Goal: Unclear

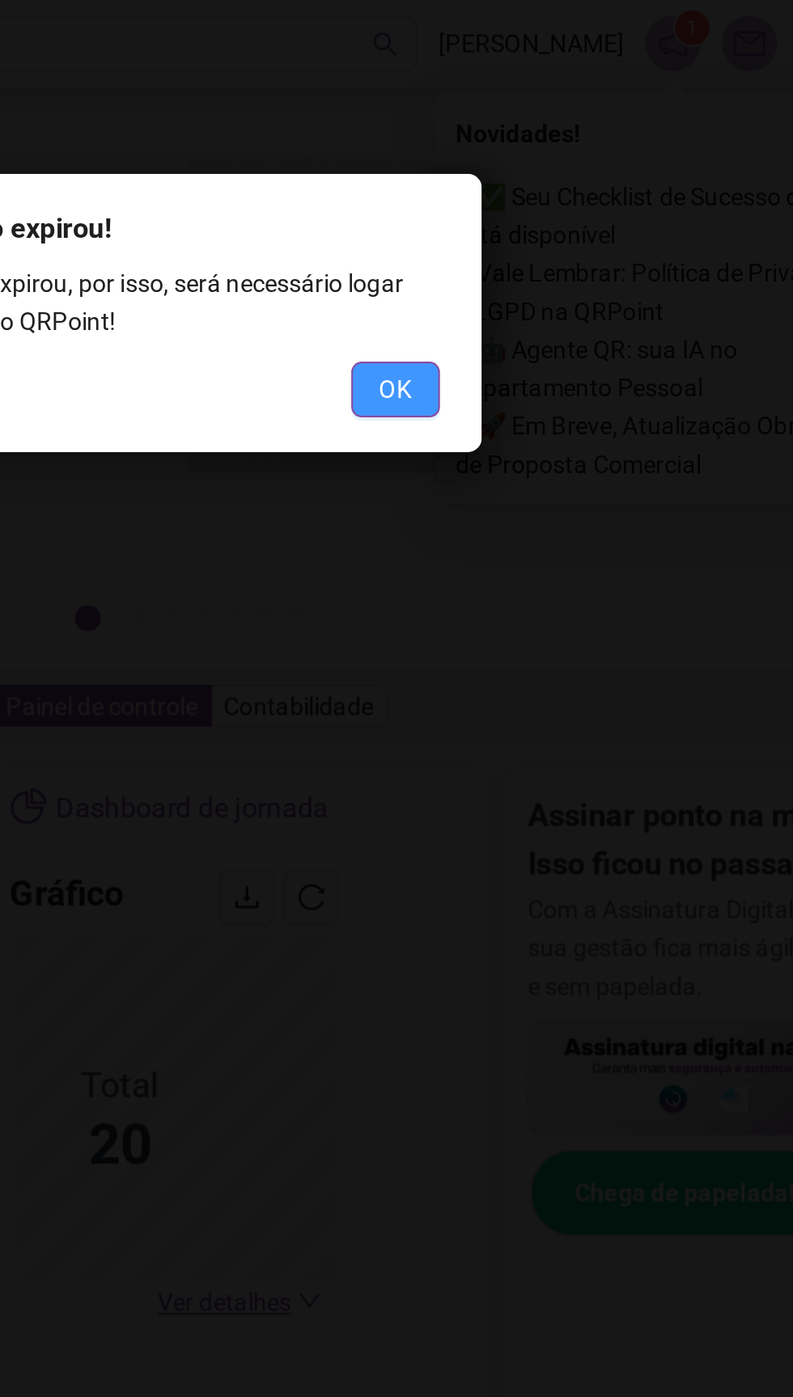
click at [520, 180] on span "OK" at bounding box center [524, 181] width 15 height 18
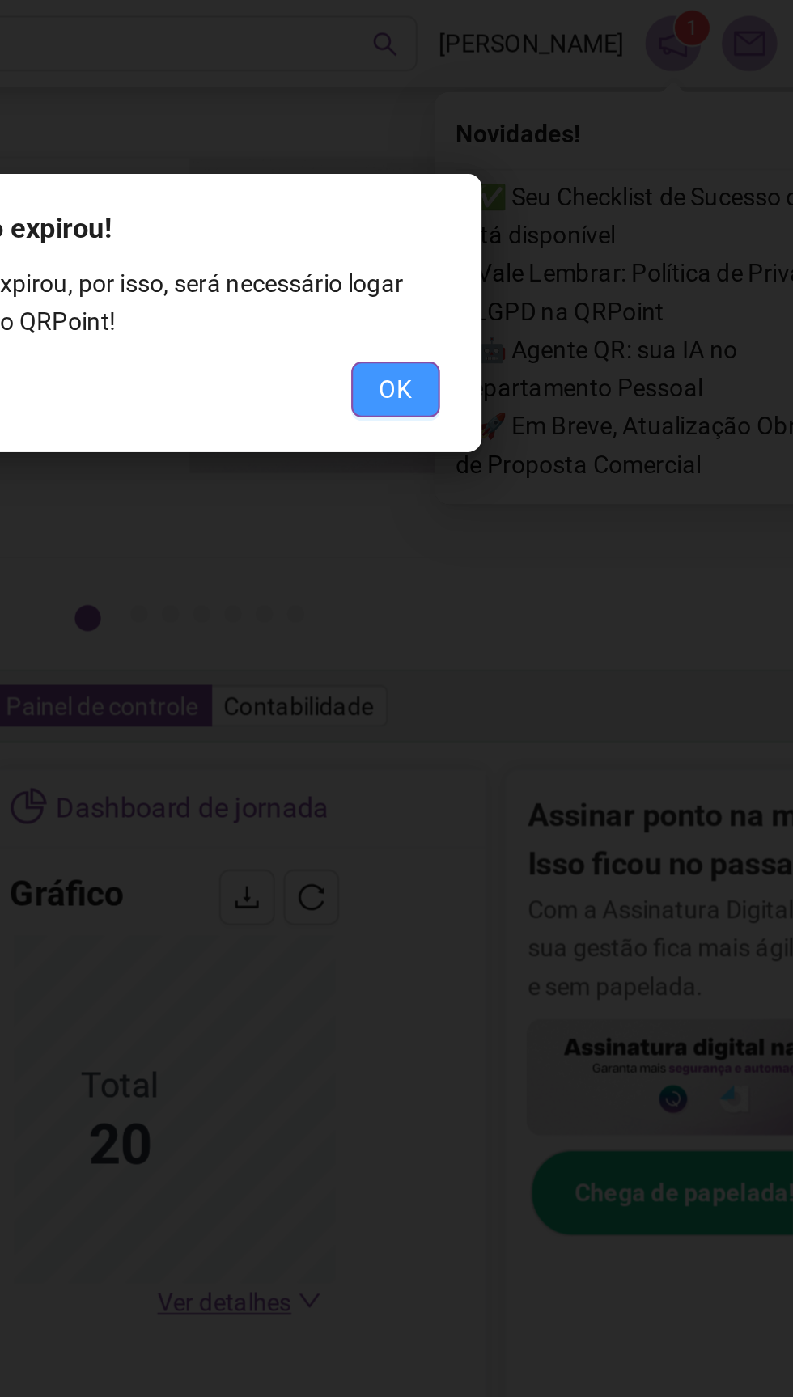
click at [526, 183] on span "OK" at bounding box center [524, 181] width 15 height 18
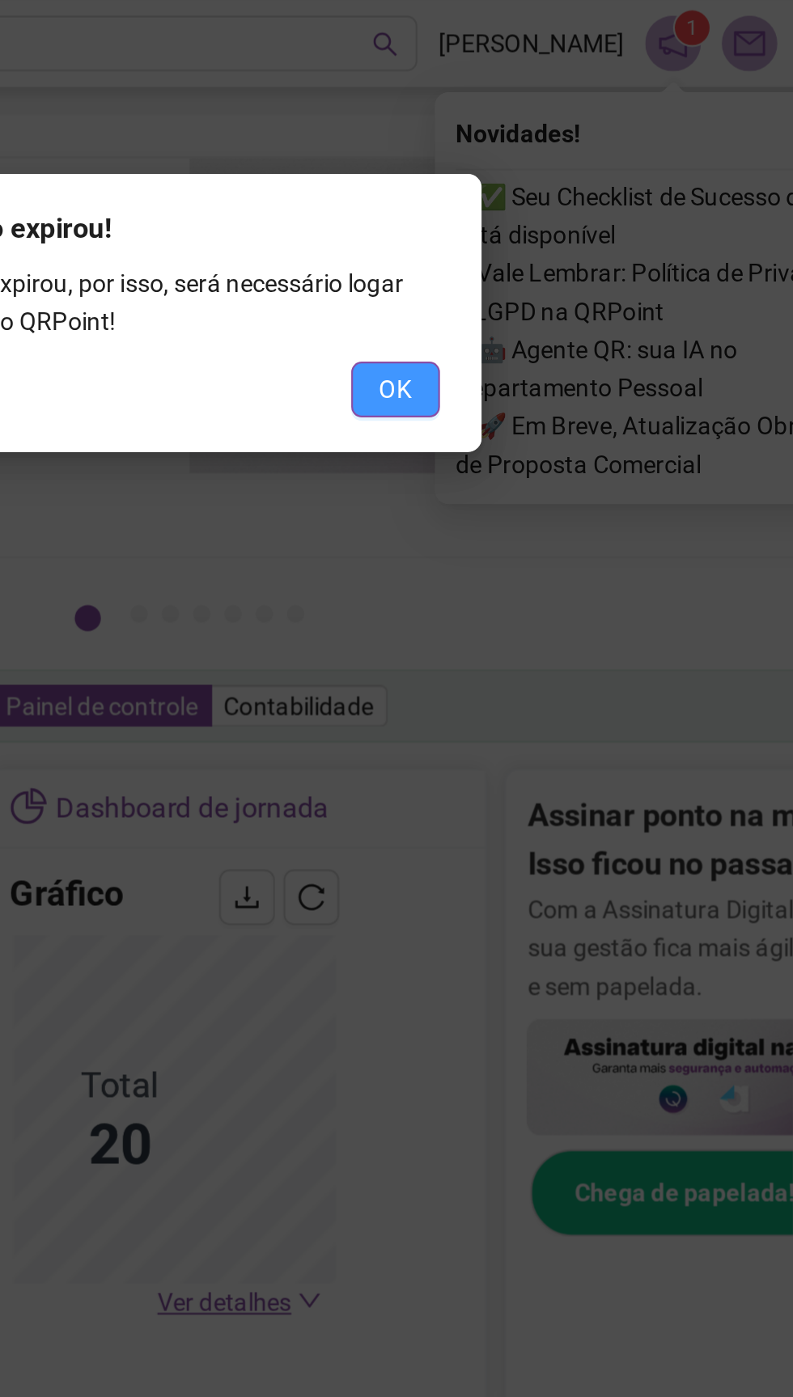
click at [525, 189] on span "OK" at bounding box center [524, 181] width 15 height 18
